Goal: Task Accomplishment & Management: Use online tool/utility

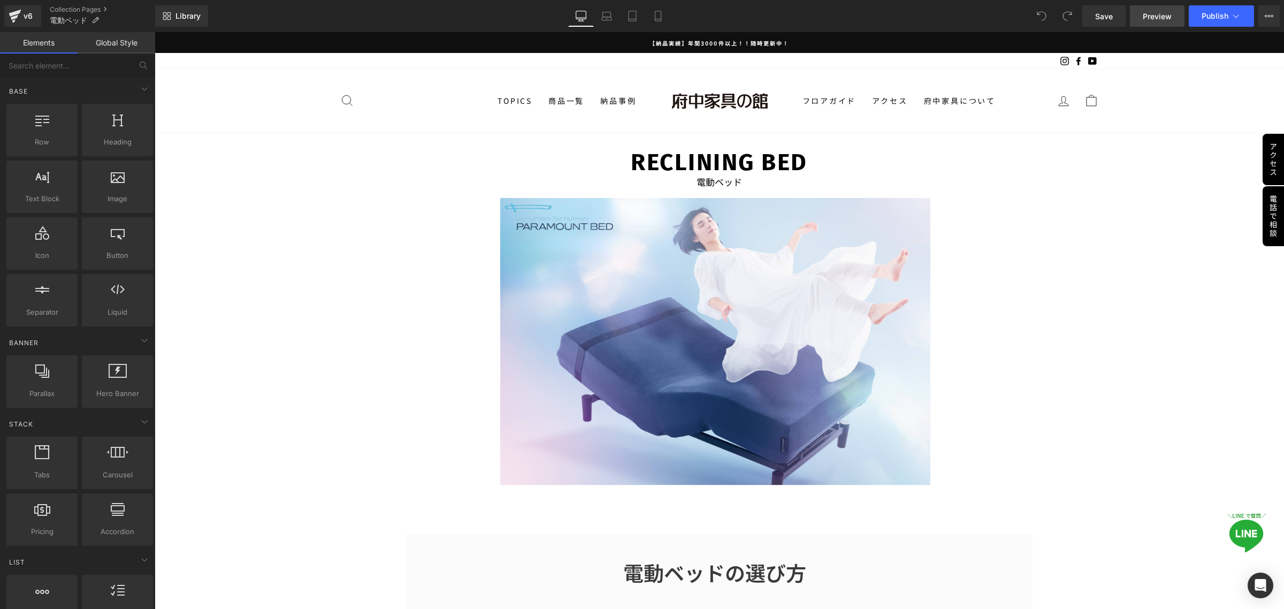
click at [1151, 24] on link "Preview" at bounding box center [1157, 15] width 55 height 21
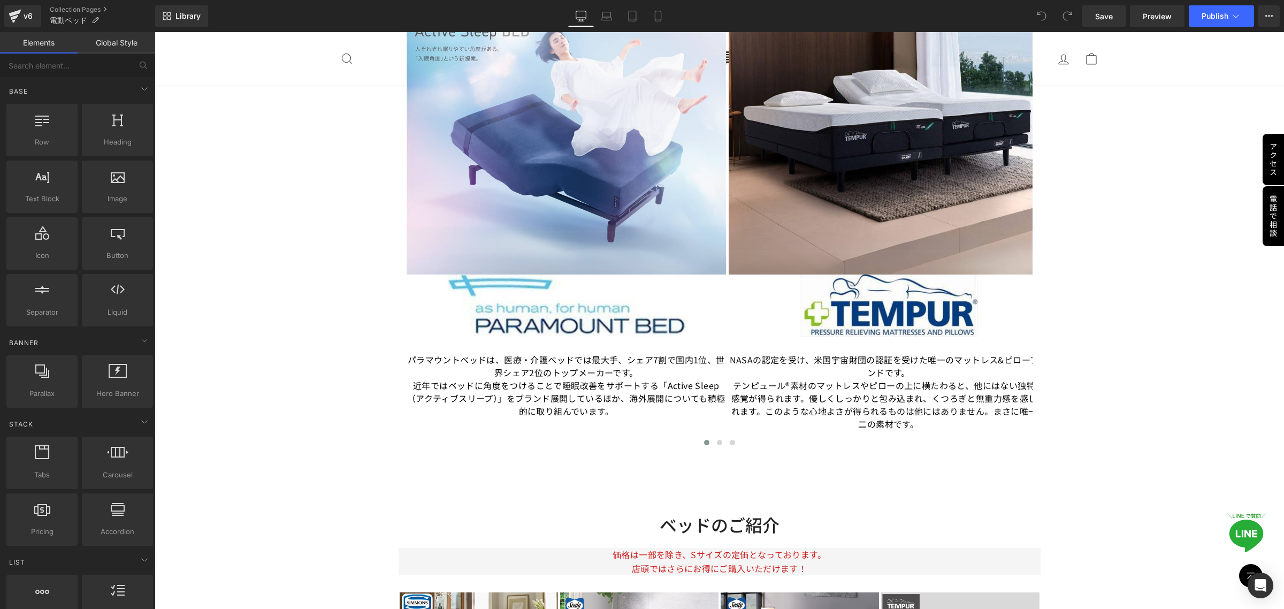
scroll to position [1872, 0]
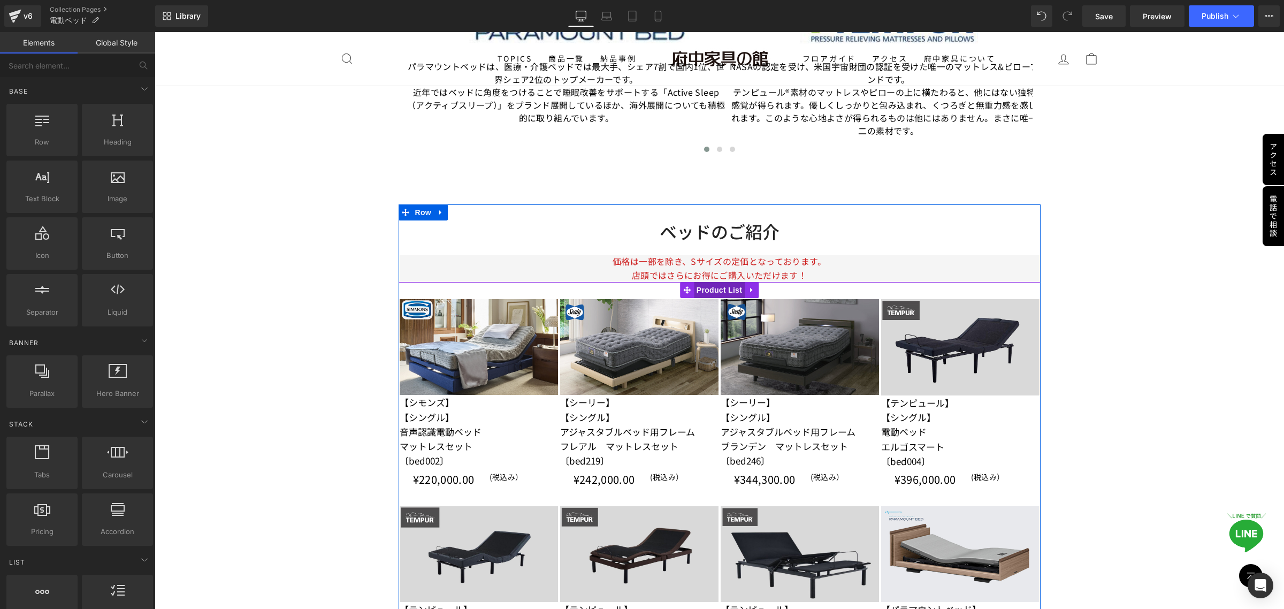
click at [711, 290] on span "Product List" at bounding box center [719, 290] width 51 height 16
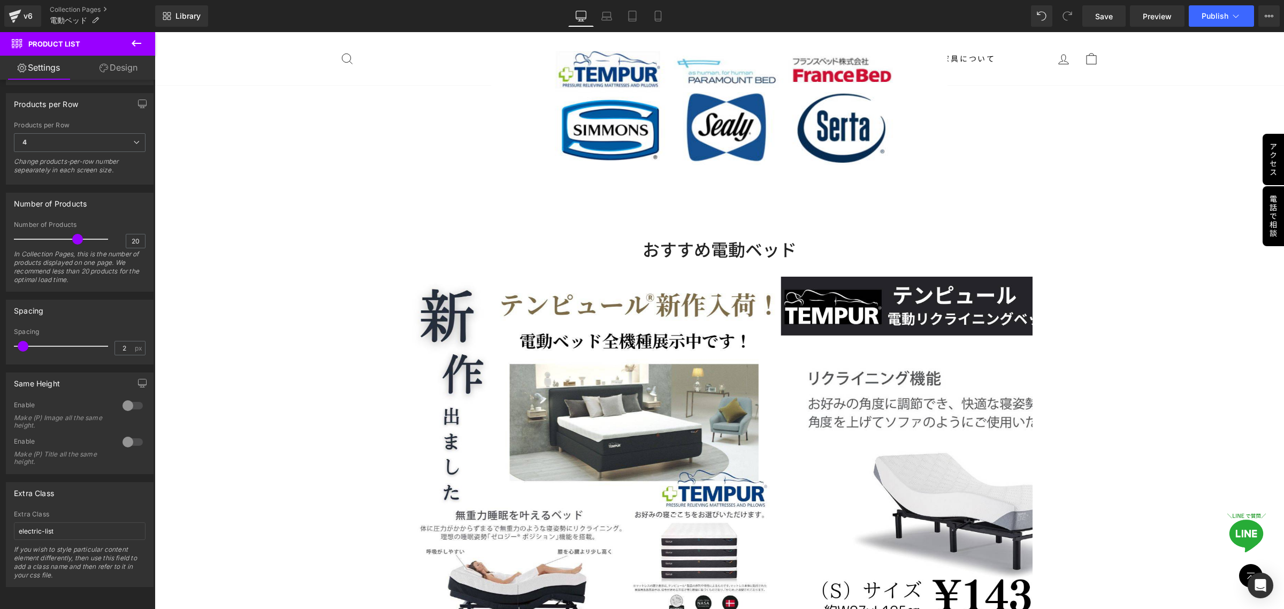
scroll to position [535, 0]
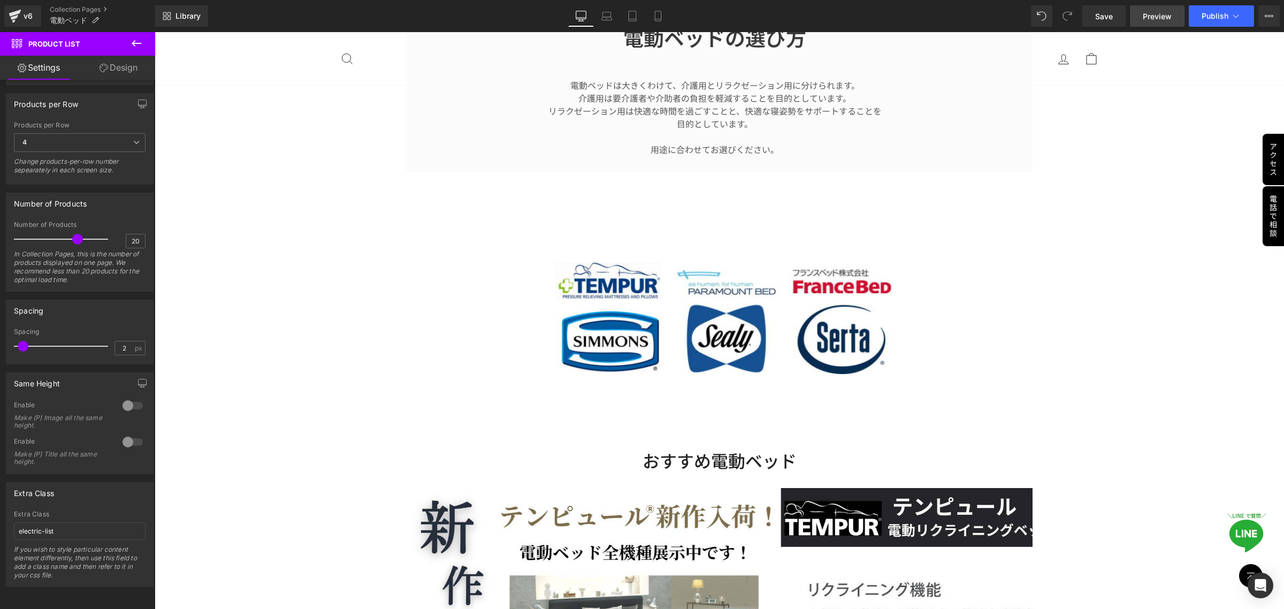
click at [1154, 18] on span "Preview" at bounding box center [1156, 16] width 29 height 11
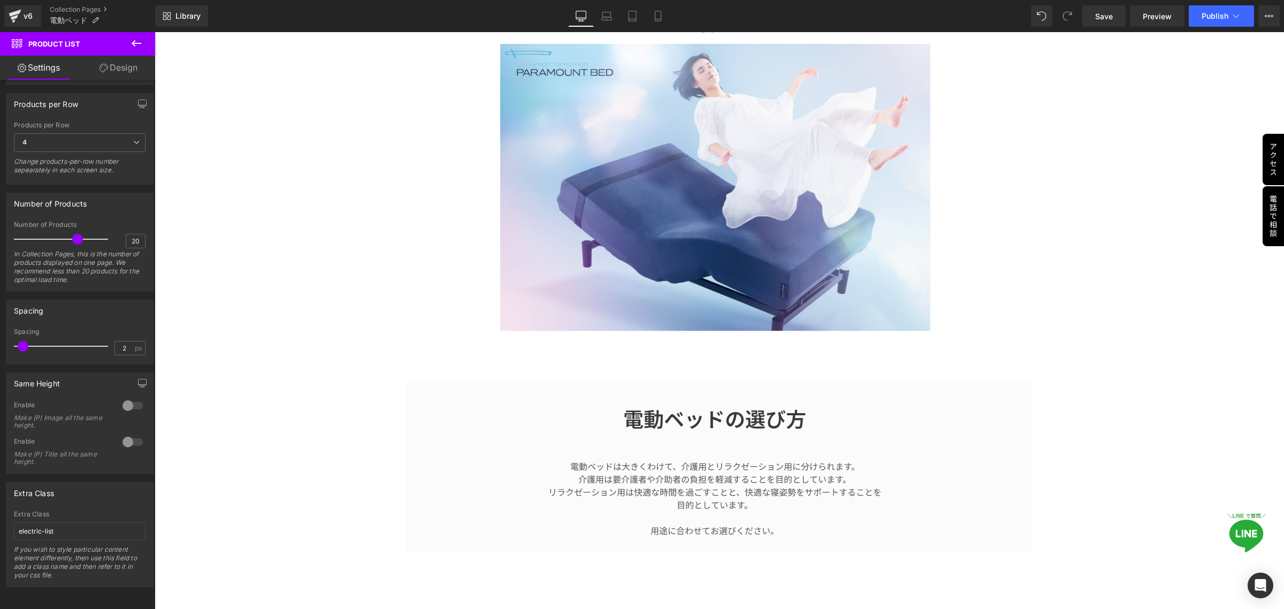
scroll to position [0, 0]
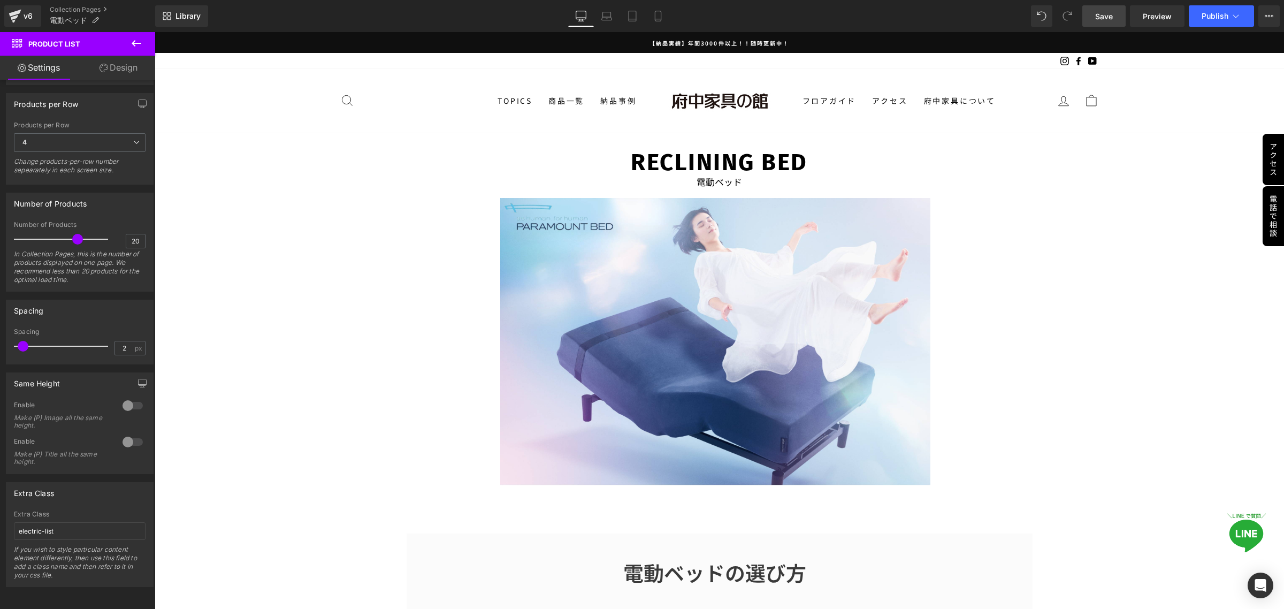
click at [1099, 17] on span "Save" at bounding box center [1104, 16] width 18 height 11
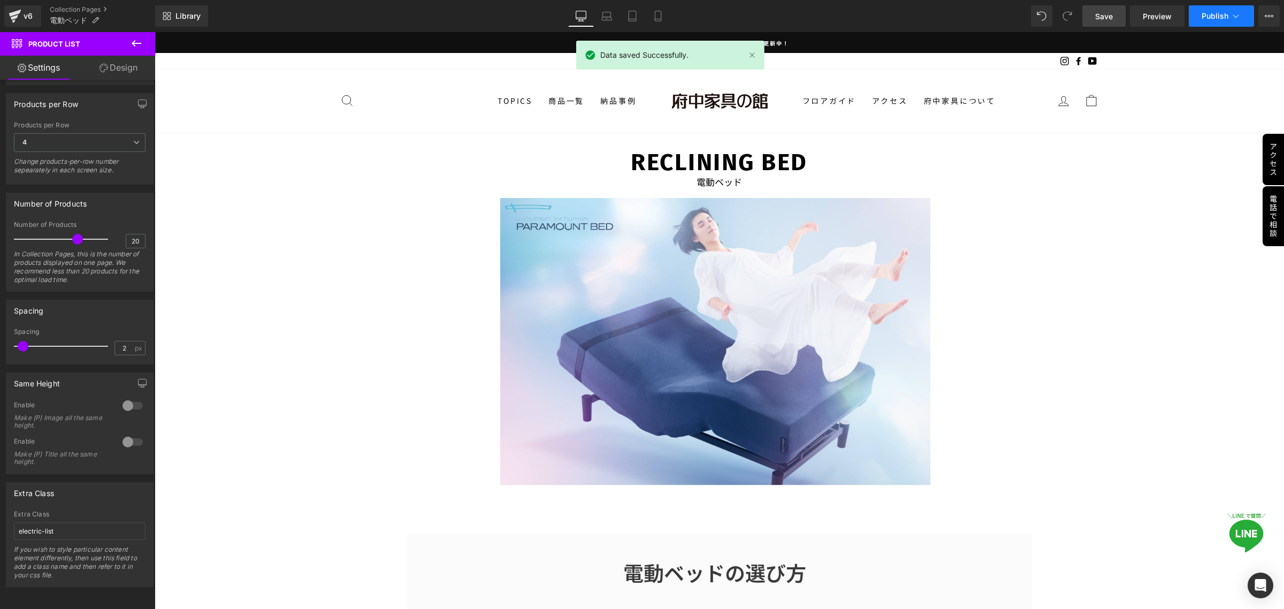
click at [1206, 20] on button "Publish" at bounding box center [1220, 15] width 65 height 21
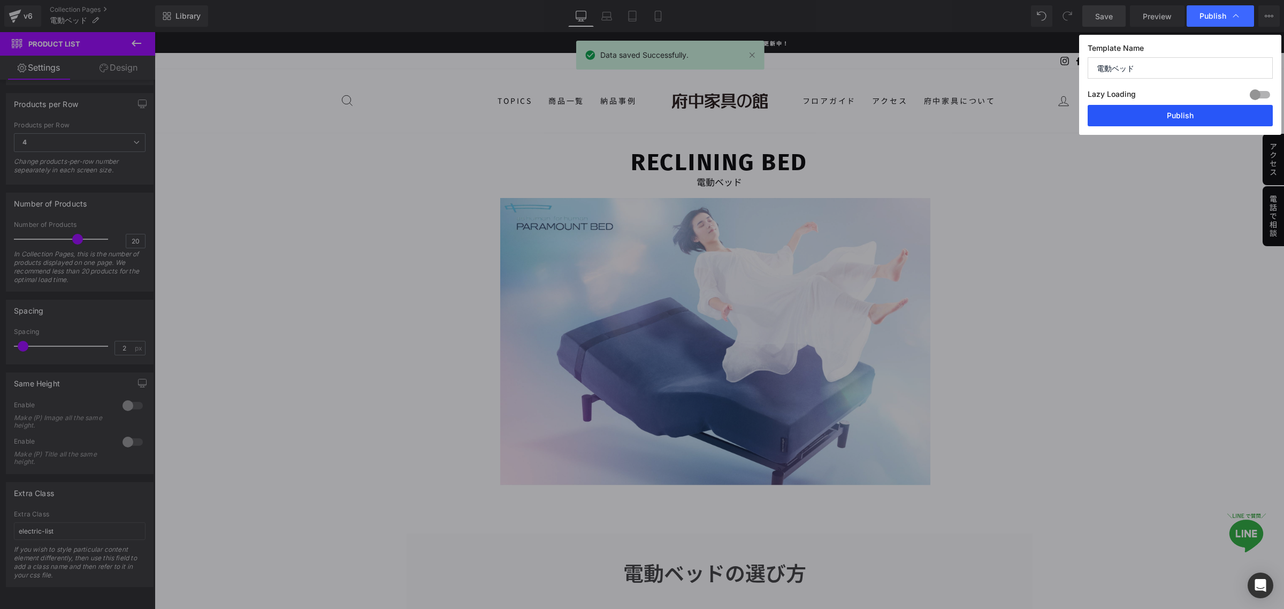
click at [1150, 112] on button "Publish" at bounding box center [1179, 115] width 185 height 21
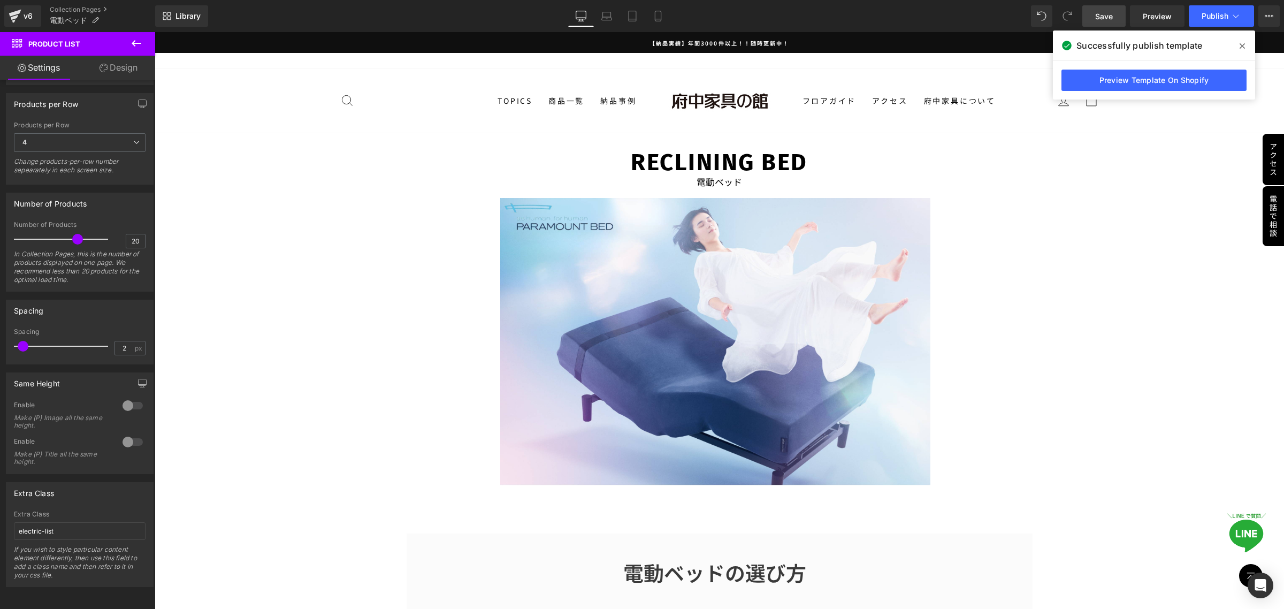
scroll to position [334, 0]
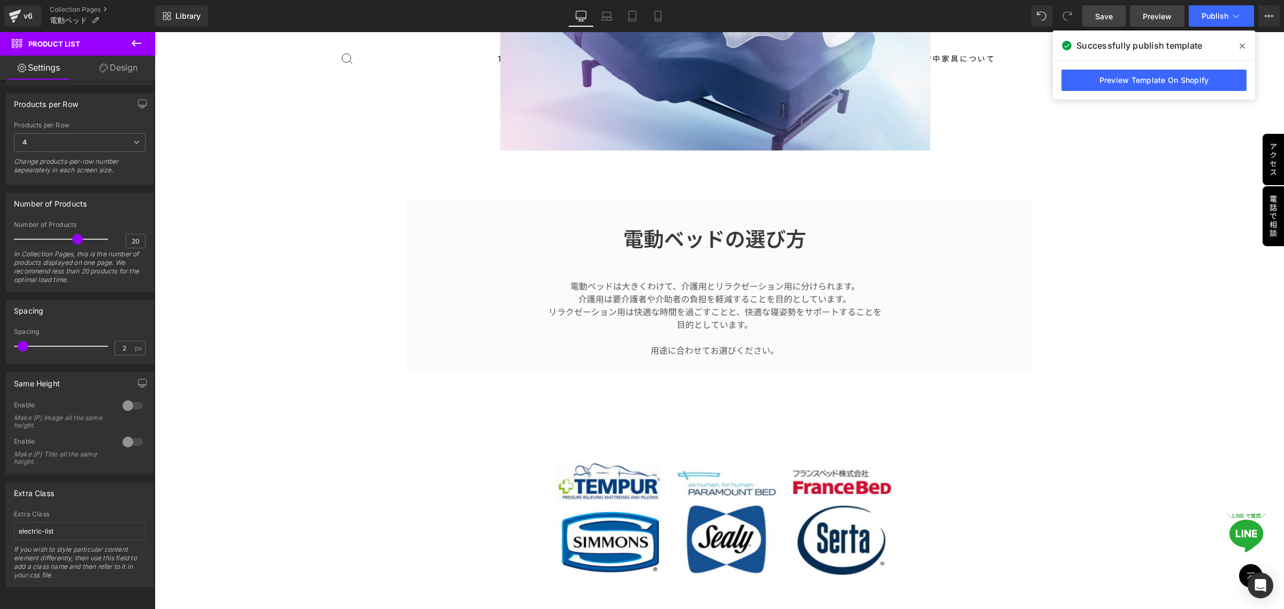
click at [1163, 19] on span "Preview" at bounding box center [1156, 16] width 29 height 11
